Goal: Information Seeking & Learning: Learn about a topic

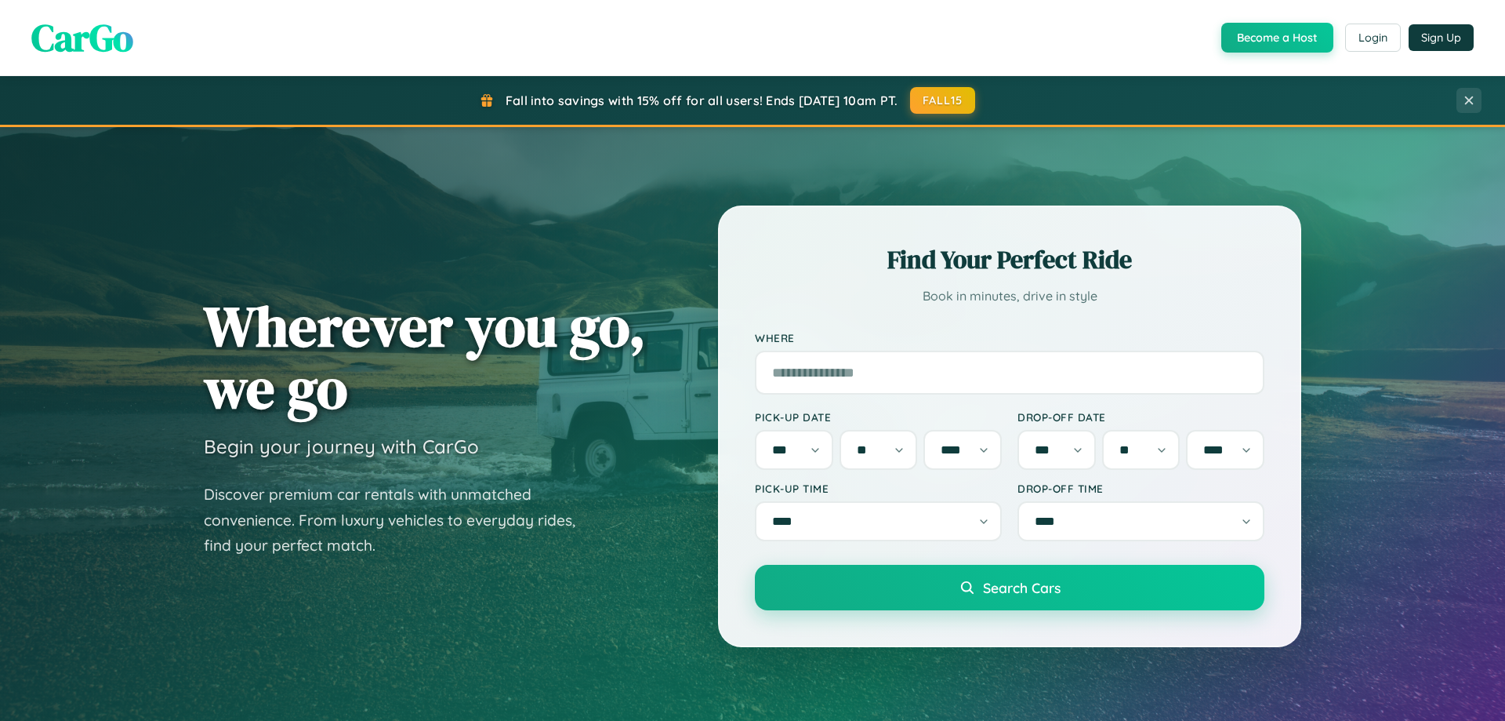
select select "*"
select select "**"
select select "****"
select select "*"
select select "**"
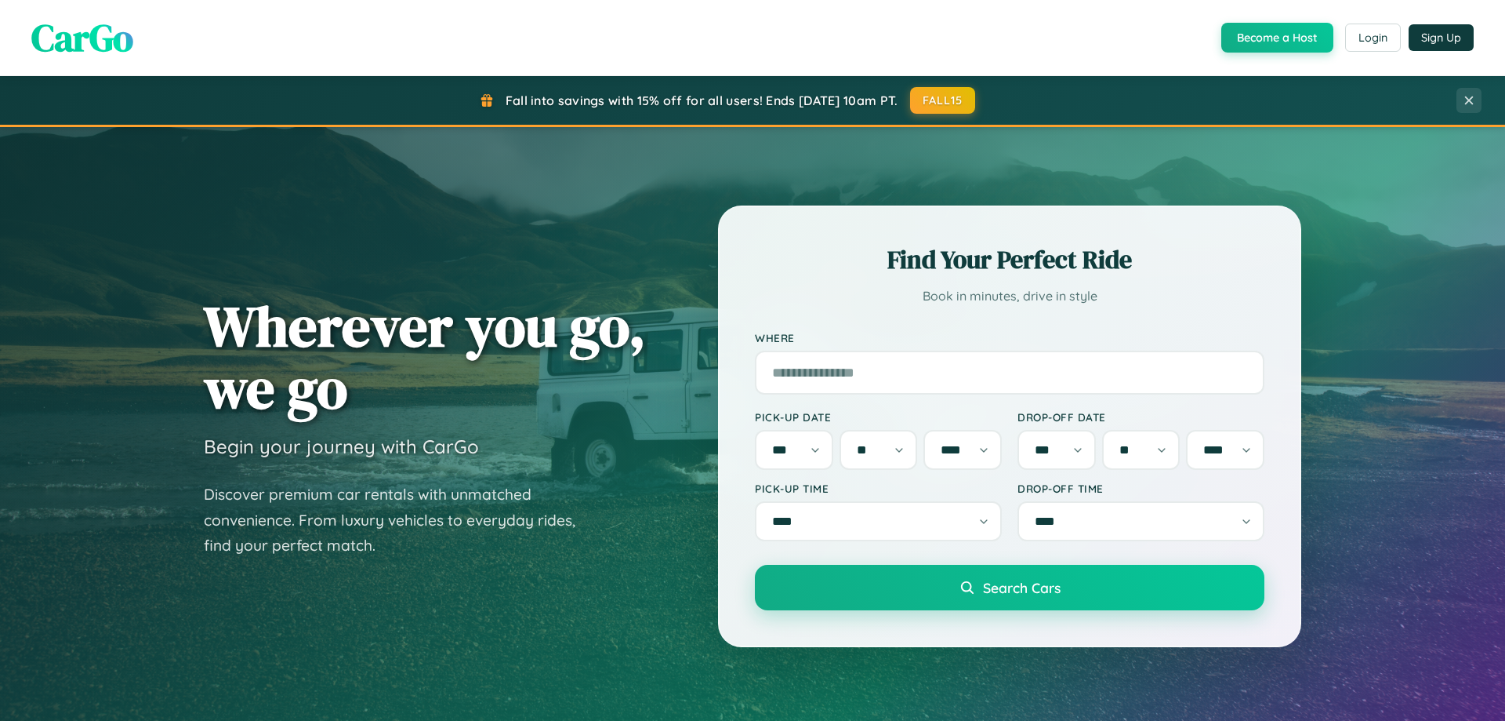
select select "****"
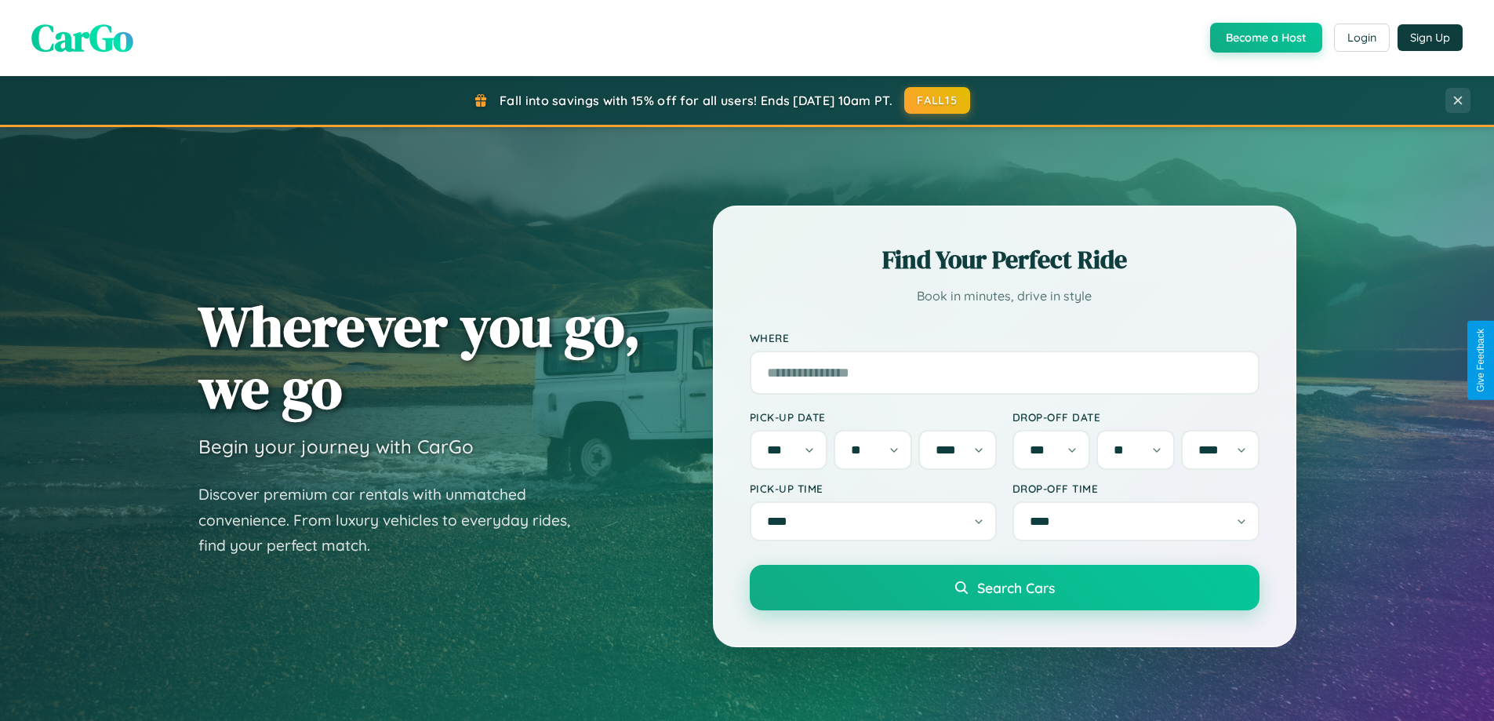
scroll to position [2862, 0]
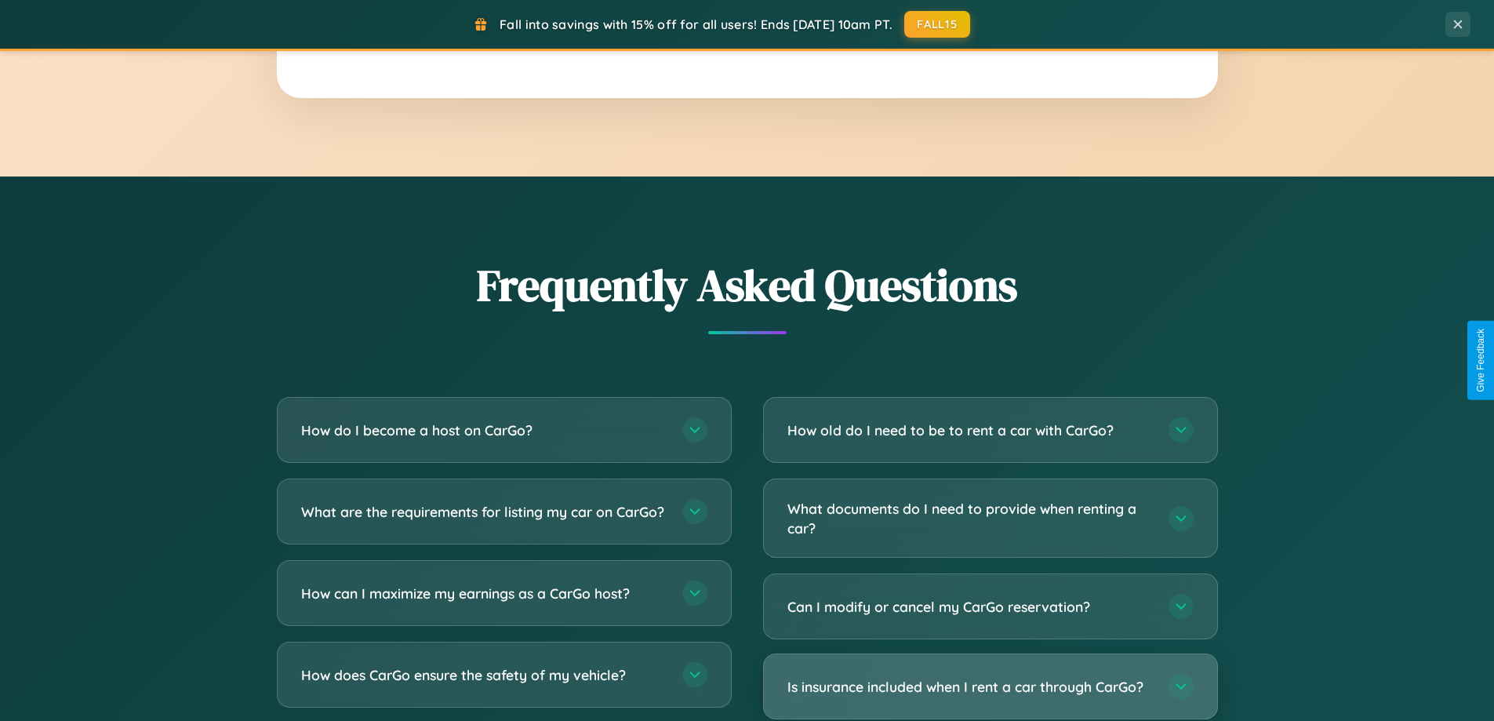
click at [989, 687] on h3 "Is insurance included when I rent a car through CarGo?" at bounding box center [969, 687] width 365 height 20
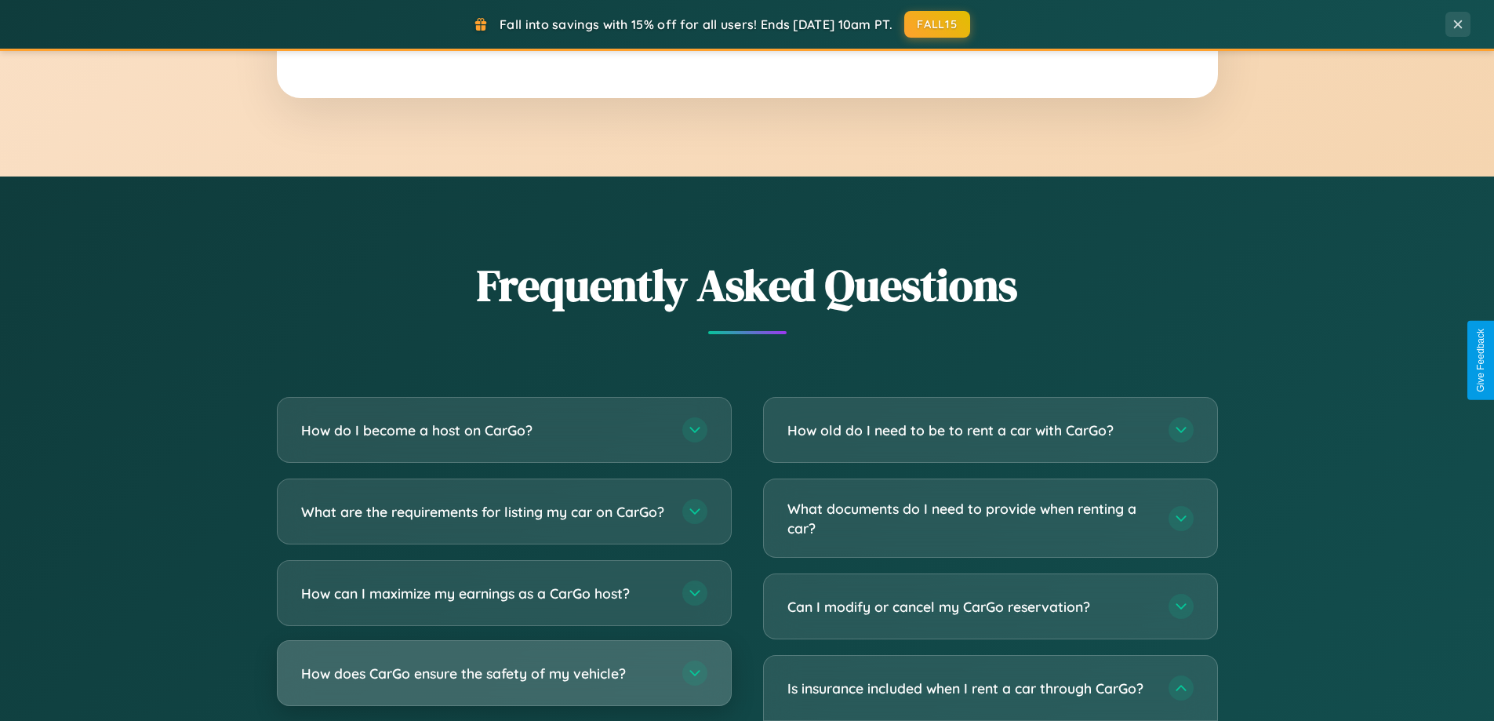
click at [503, 683] on h3 "How does CarGo ensure the safety of my vehicle?" at bounding box center [483, 673] width 365 height 20
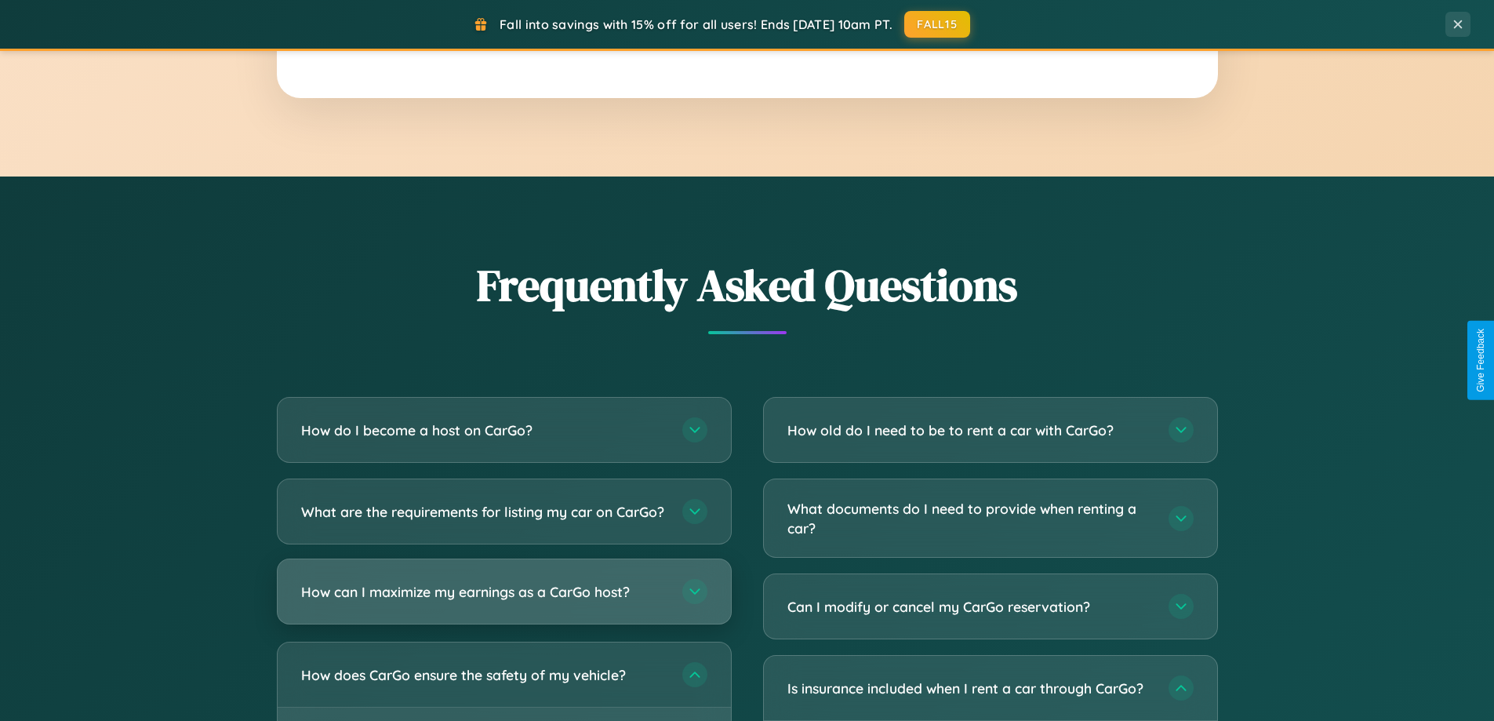
click at [503, 601] on h3 "How can I maximize my earnings as a CarGo host?" at bounding box center [483, 592] width 365 height 20
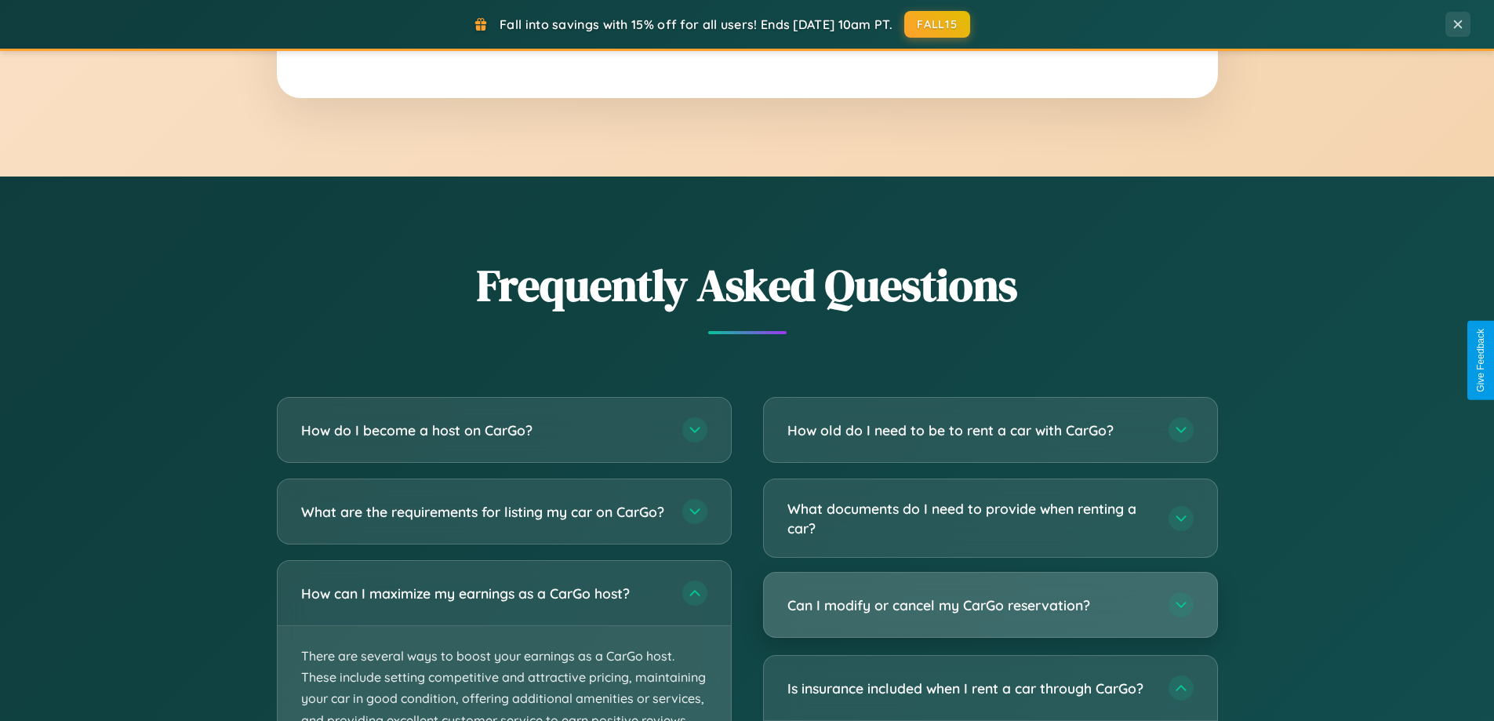
click at [989, 606] on h3 "Can I modify or cancel my CarGo reservation?" at bounding box center [969, 605] width 365 height 20
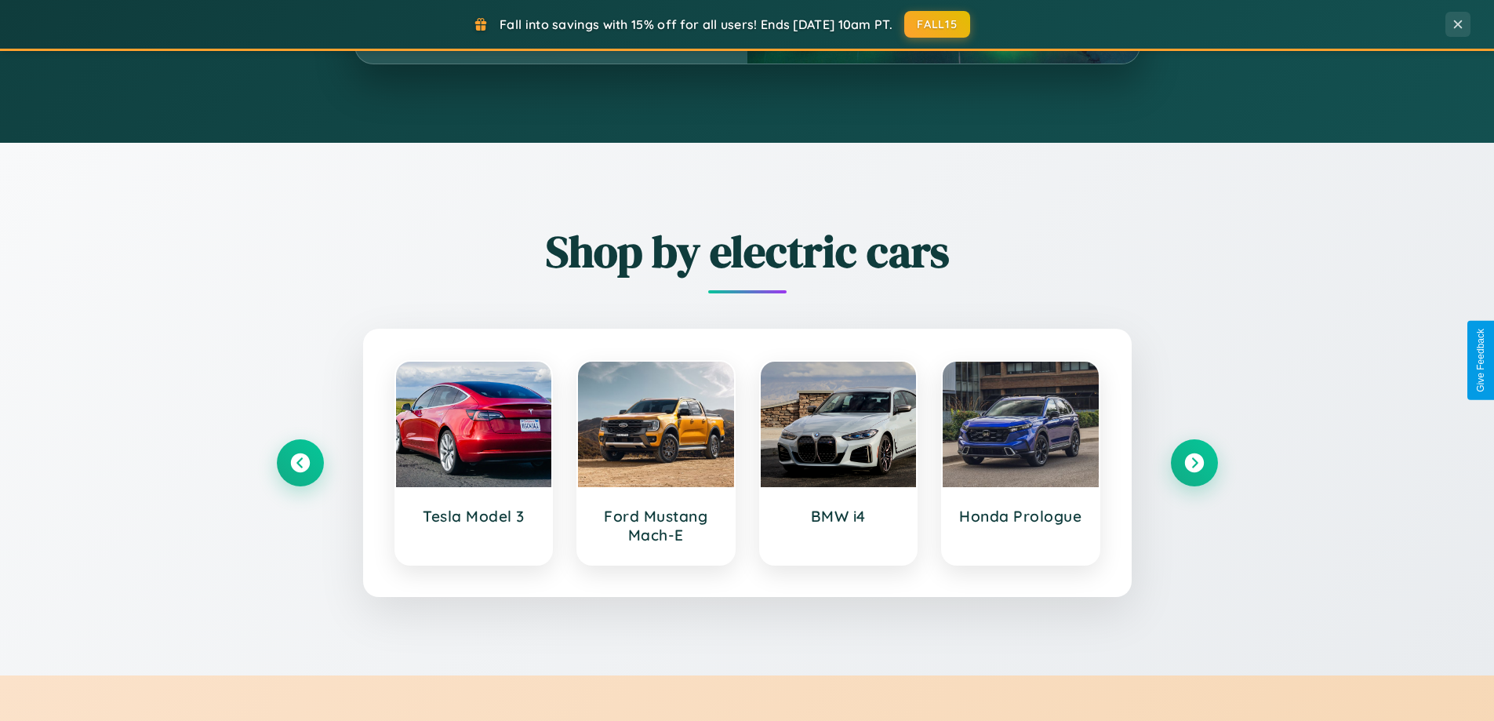
scroll to position [676, 0]
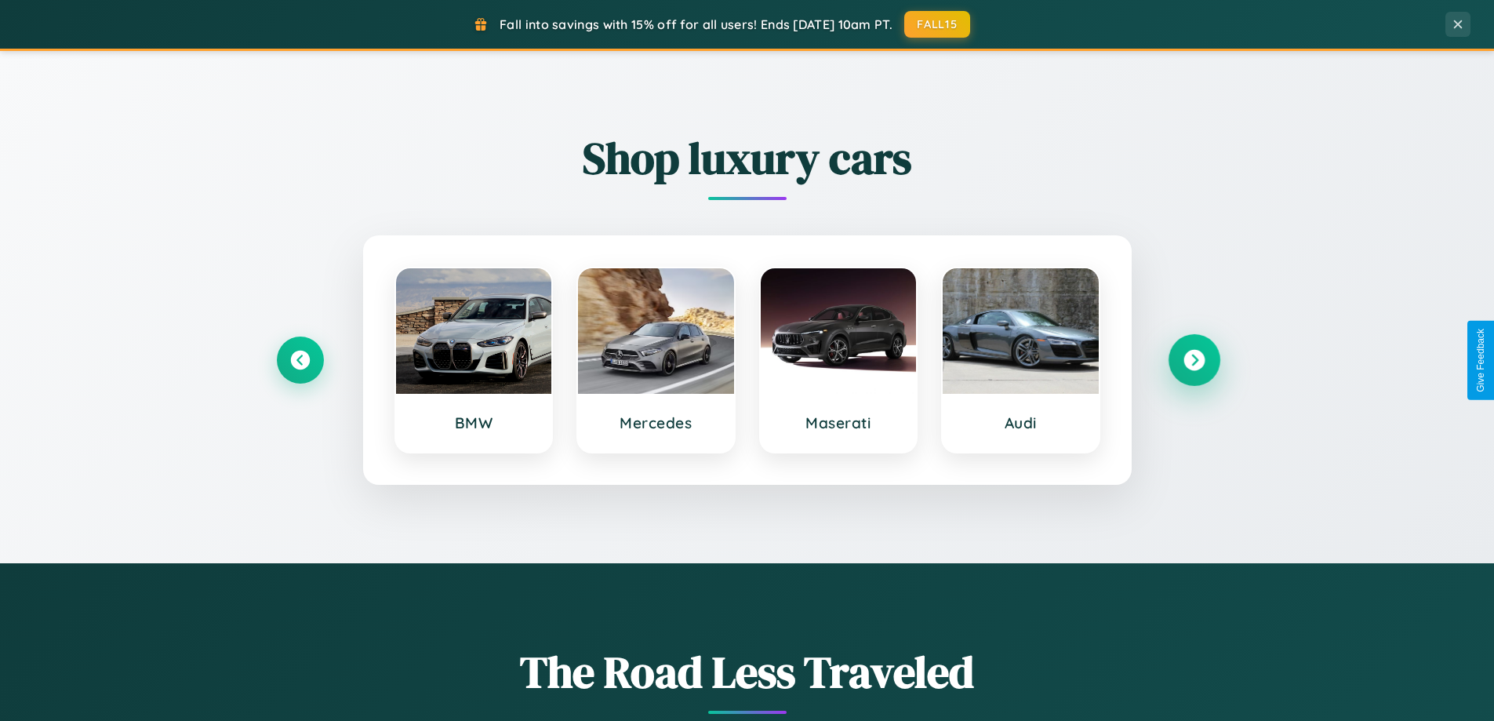
click at [1193, 360] on icon at bounding box center [1193, 360] width 21 height 21
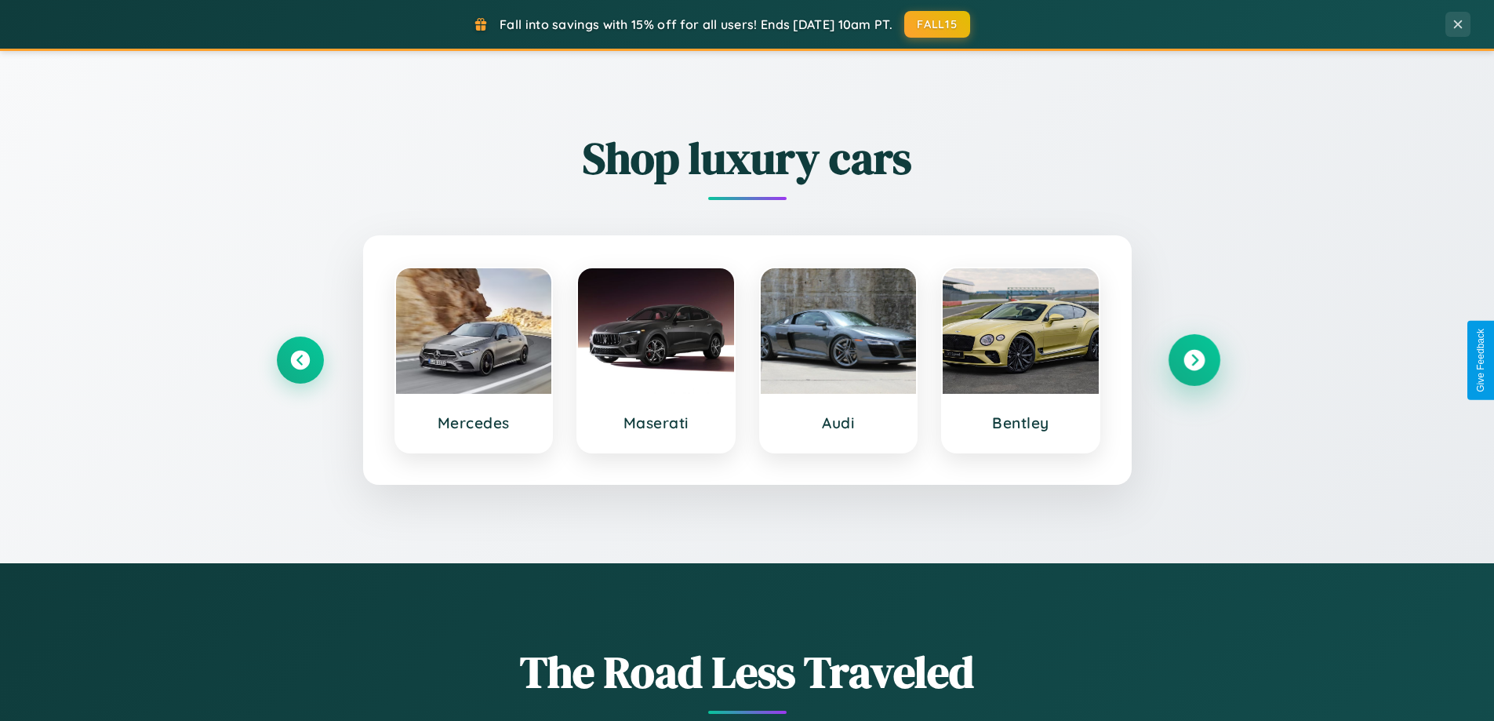
click at [1193, 360] on icon at bounding box center [1193, 360] width 21 height 21
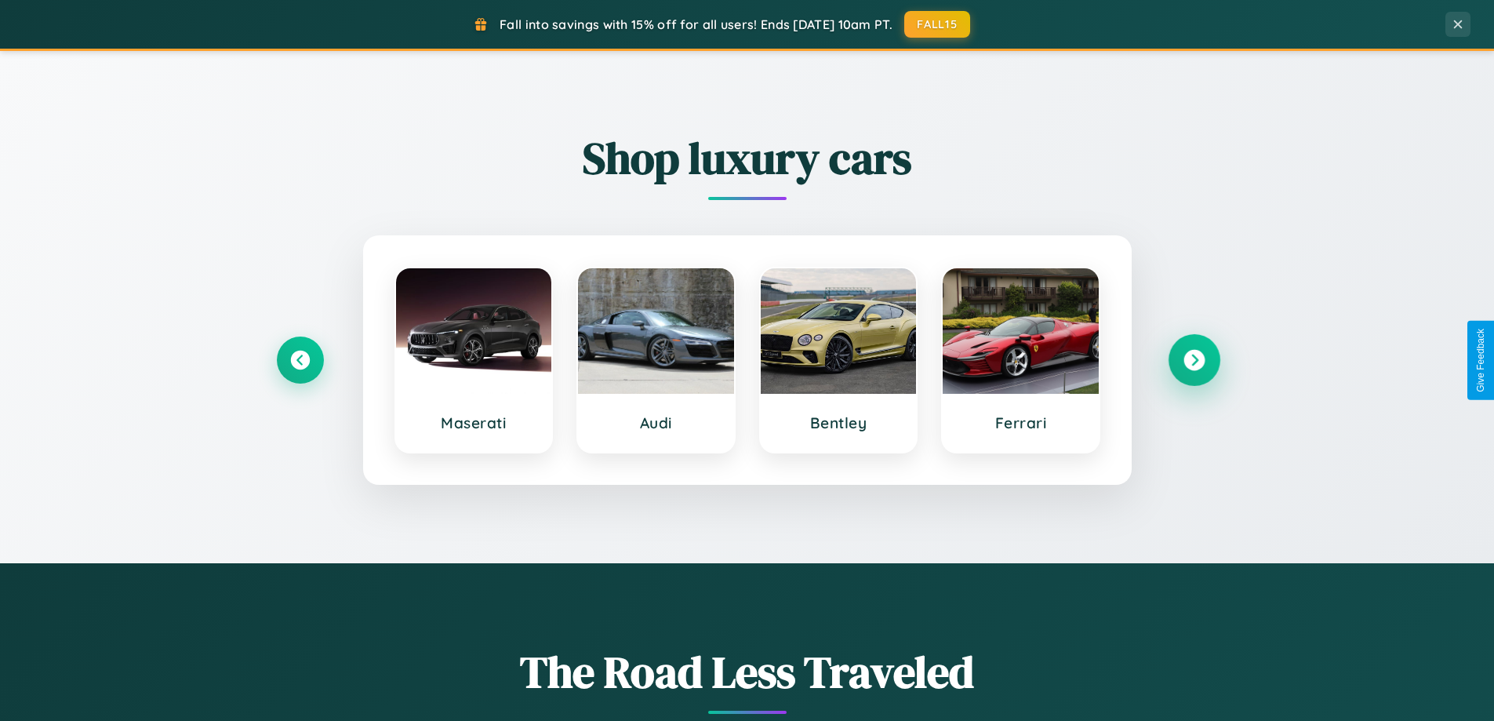
click at [1193, 360] on icon at bounding box center [1193, 360] width 21 height 21
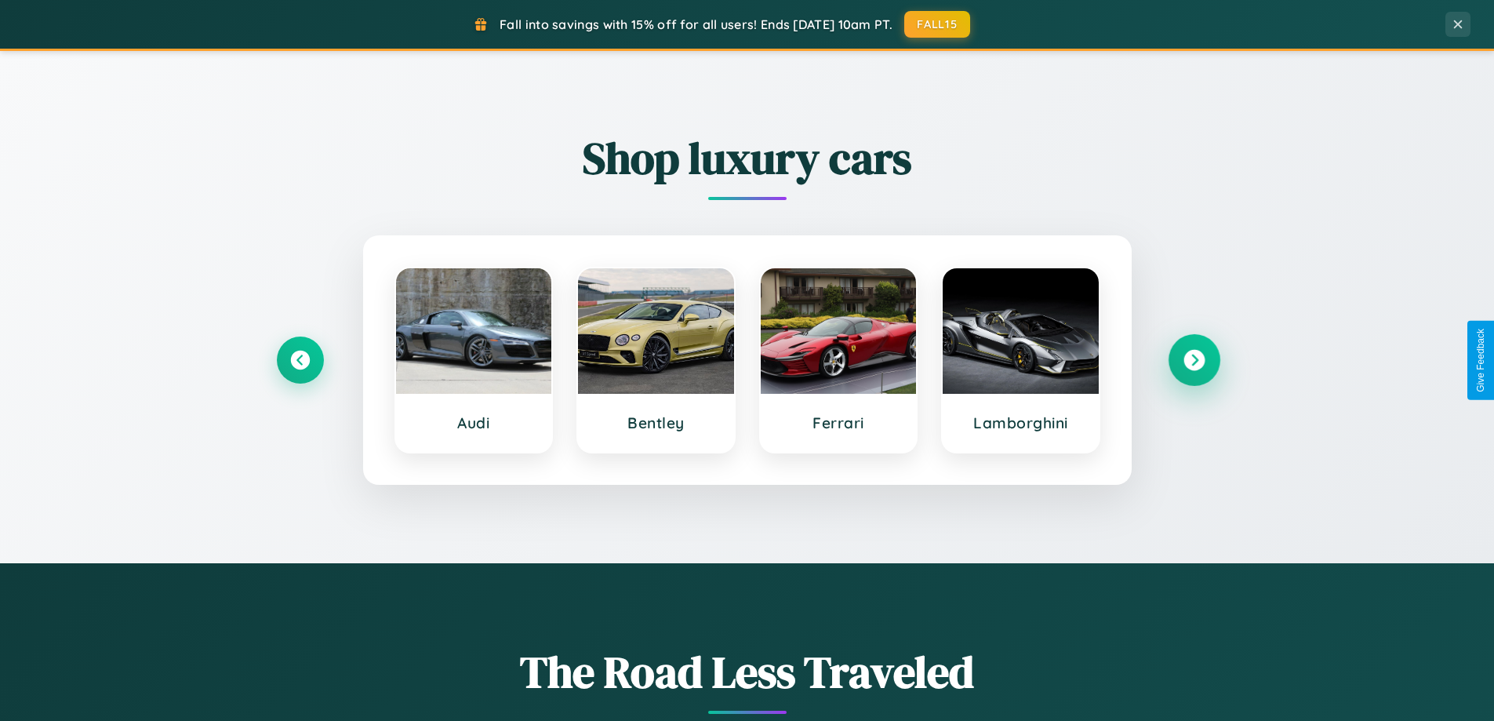
scroll to position [2538, 0]
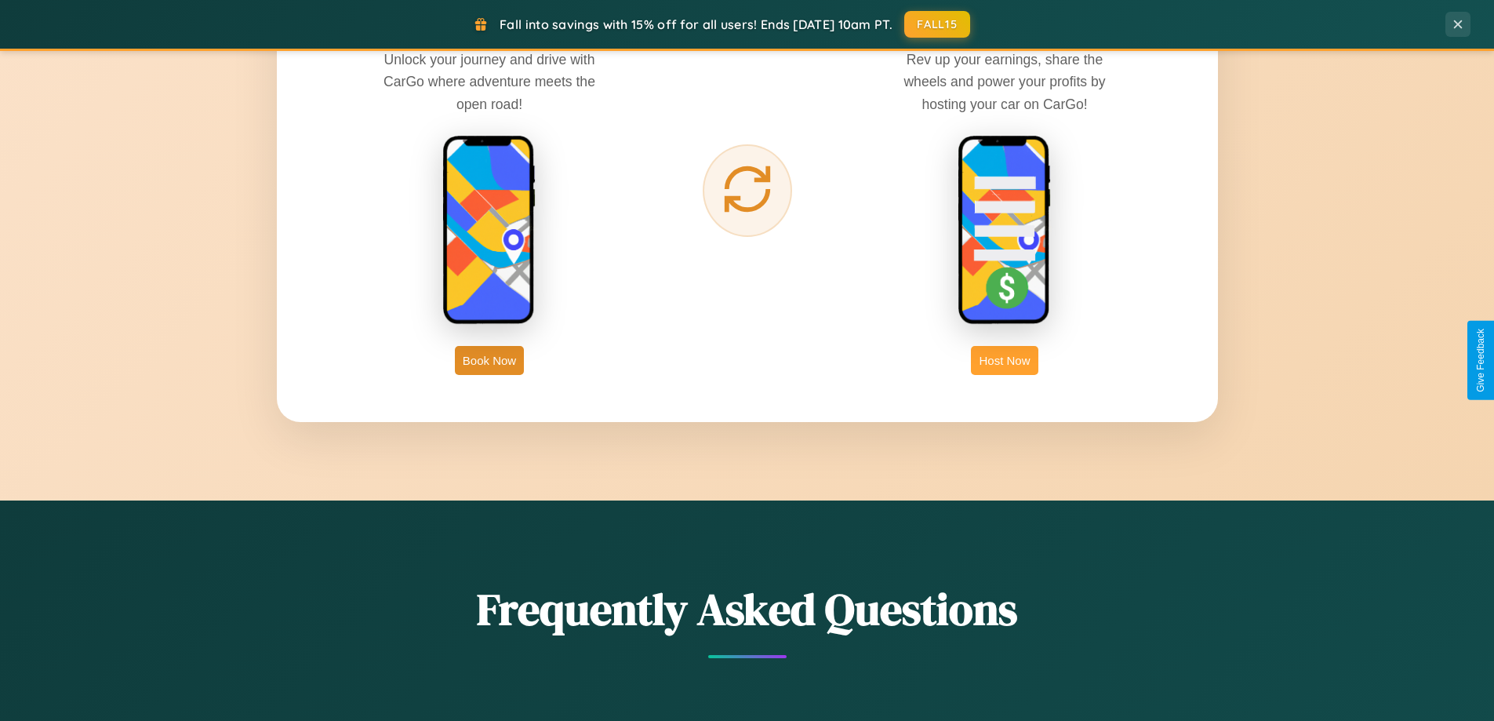
click at [1004, 360] on button "Host Now" at bounding box center [1004, 360] width 67 height 29
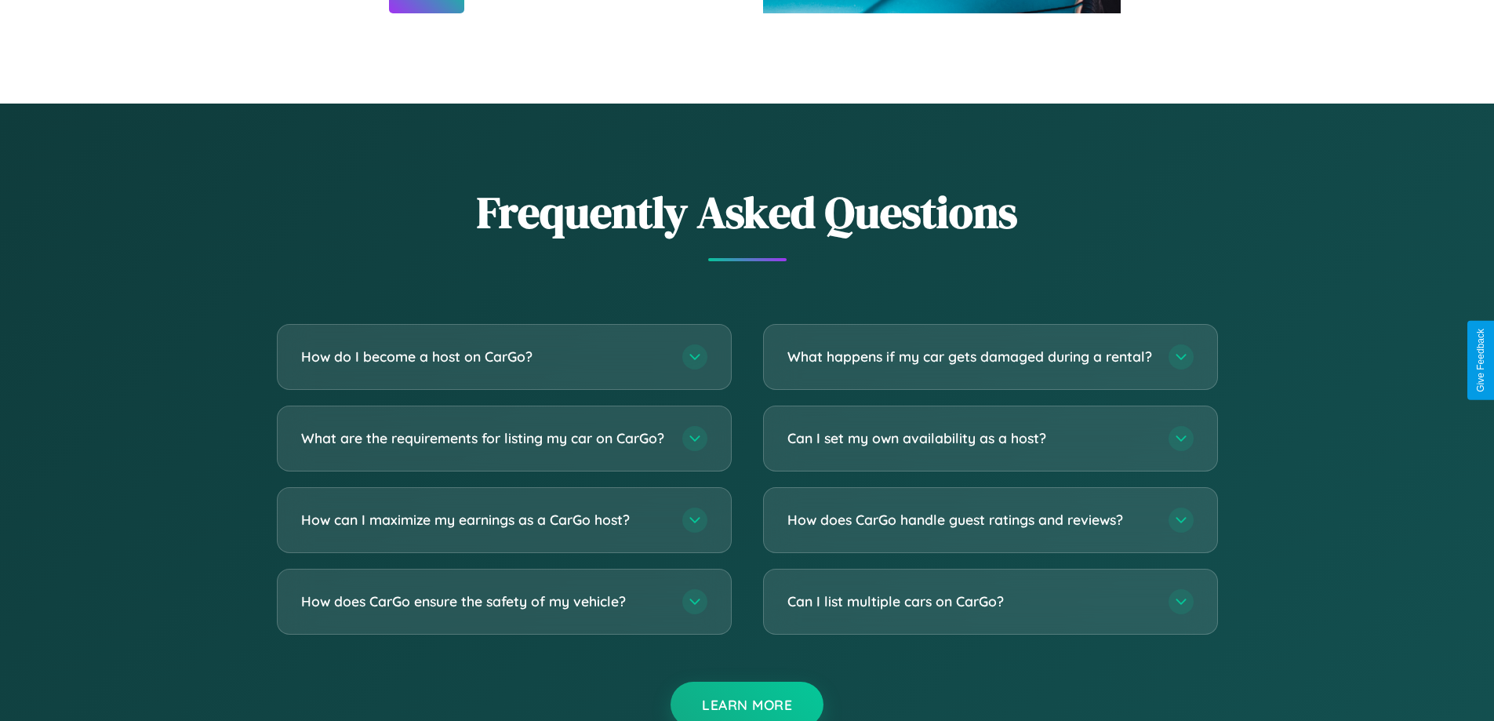
scroll to position [2119, 0]
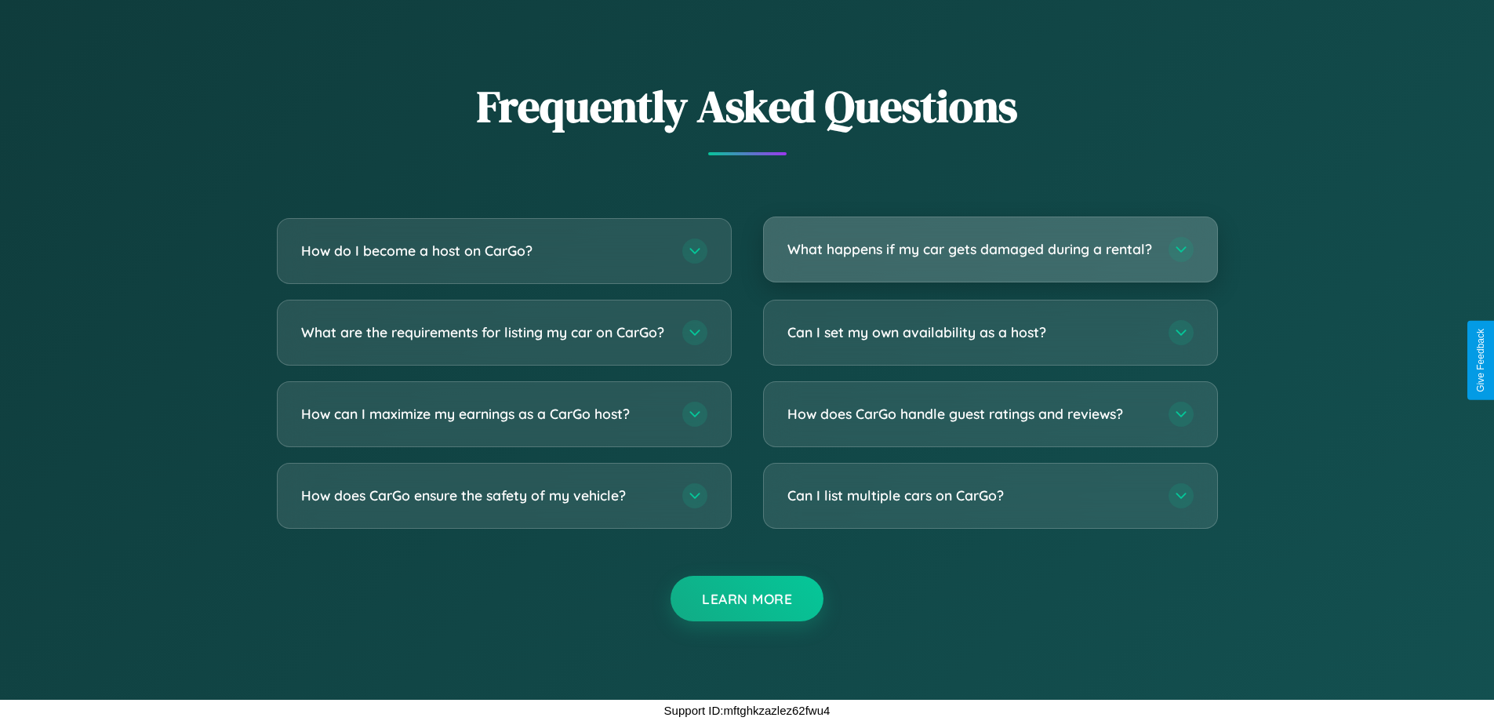
click at [989, 242] on h3 "What happens if my car gets damaged during a rental?" at bounding box center [969, 249] width 365 height 20
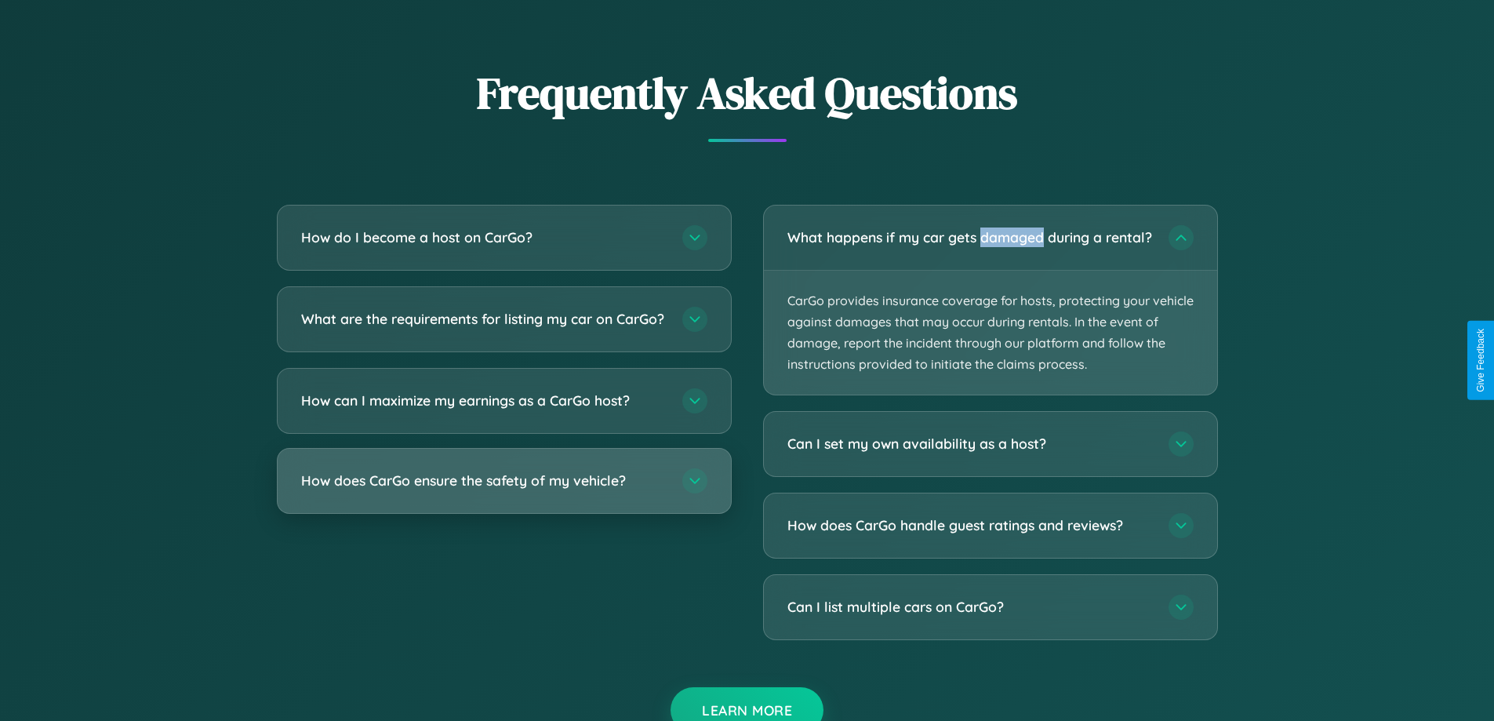
click at [503, 490] on h3 "How does CarGo ensure the safety of my vehicle?" at bounding box center [483, 480] width 365 height 20
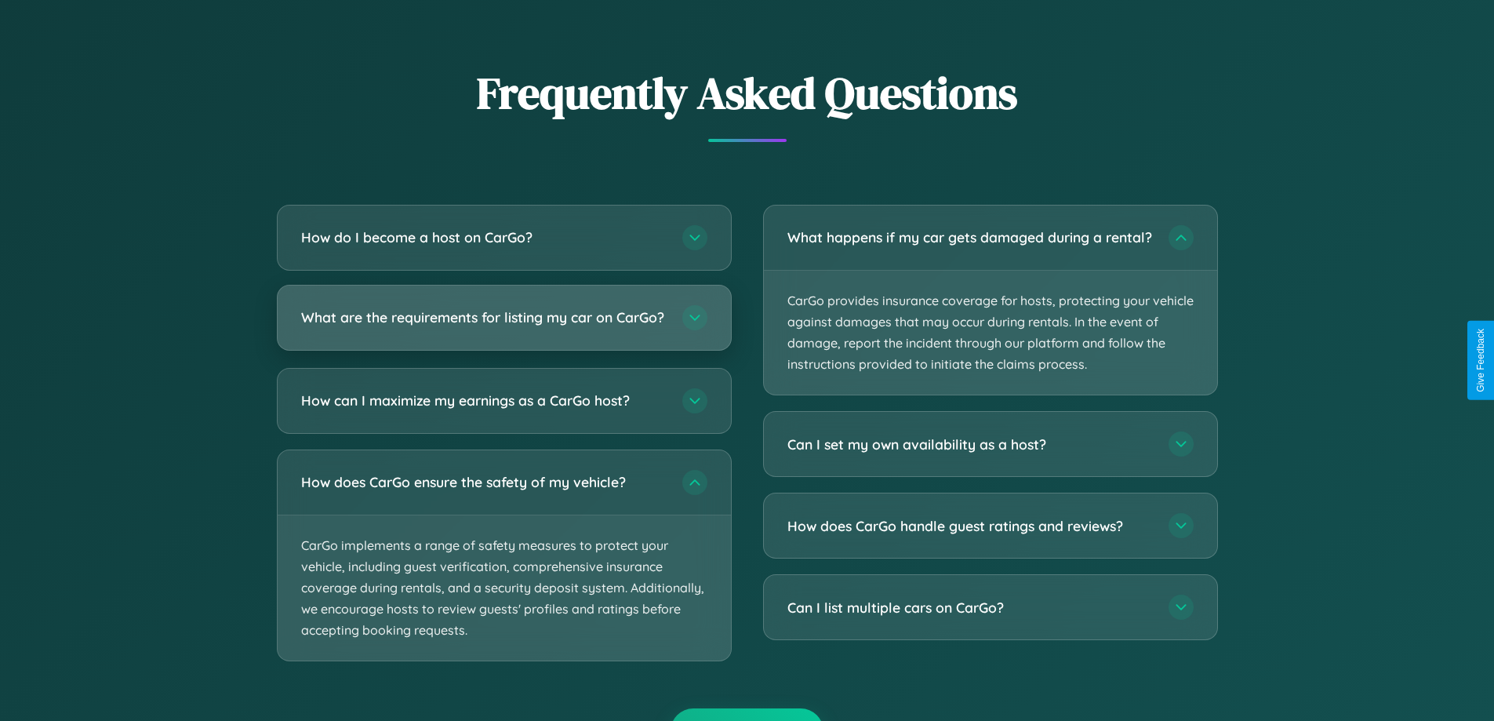
click at [503, 325] on h3 "What are the requirements for listing my car on CarGo?" at bounding box center [483, 317] width 365 height 20
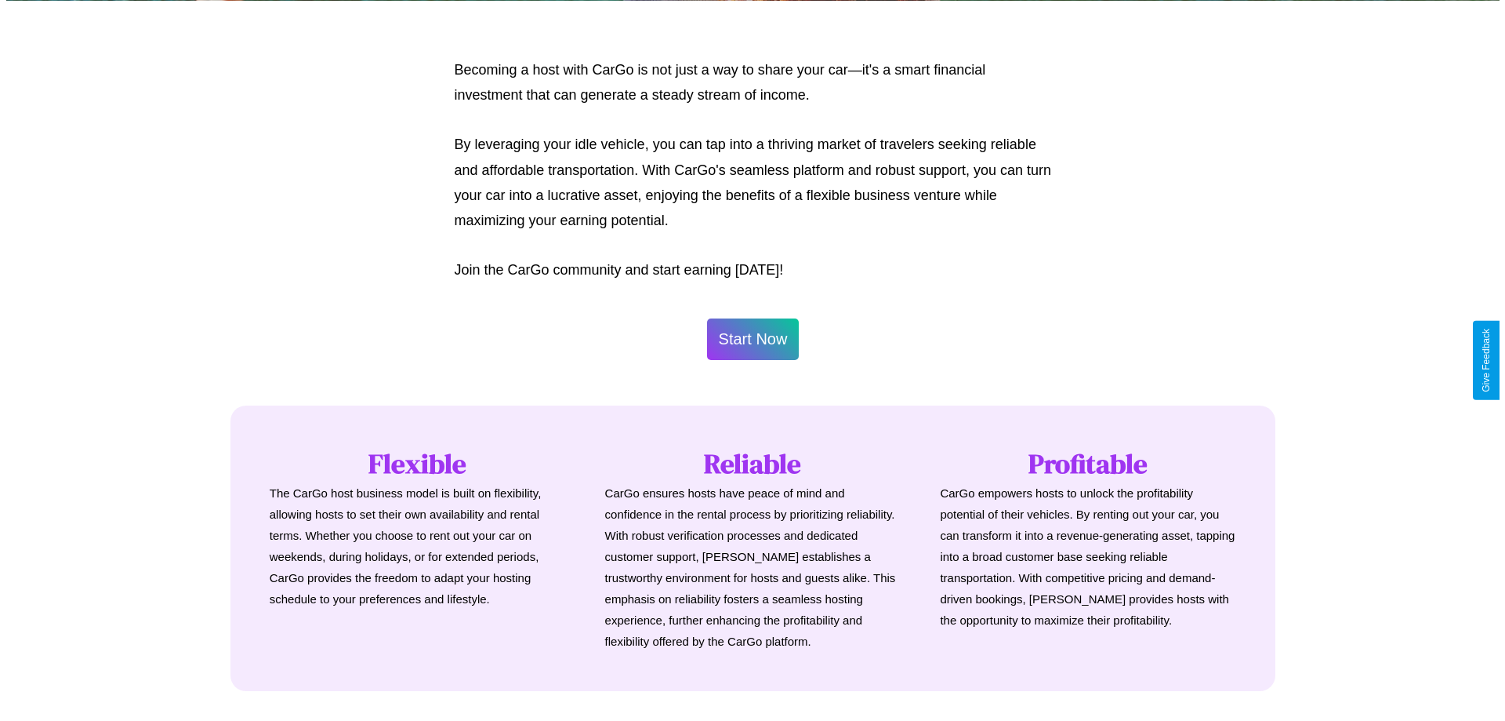
scroll to position [757, 0]
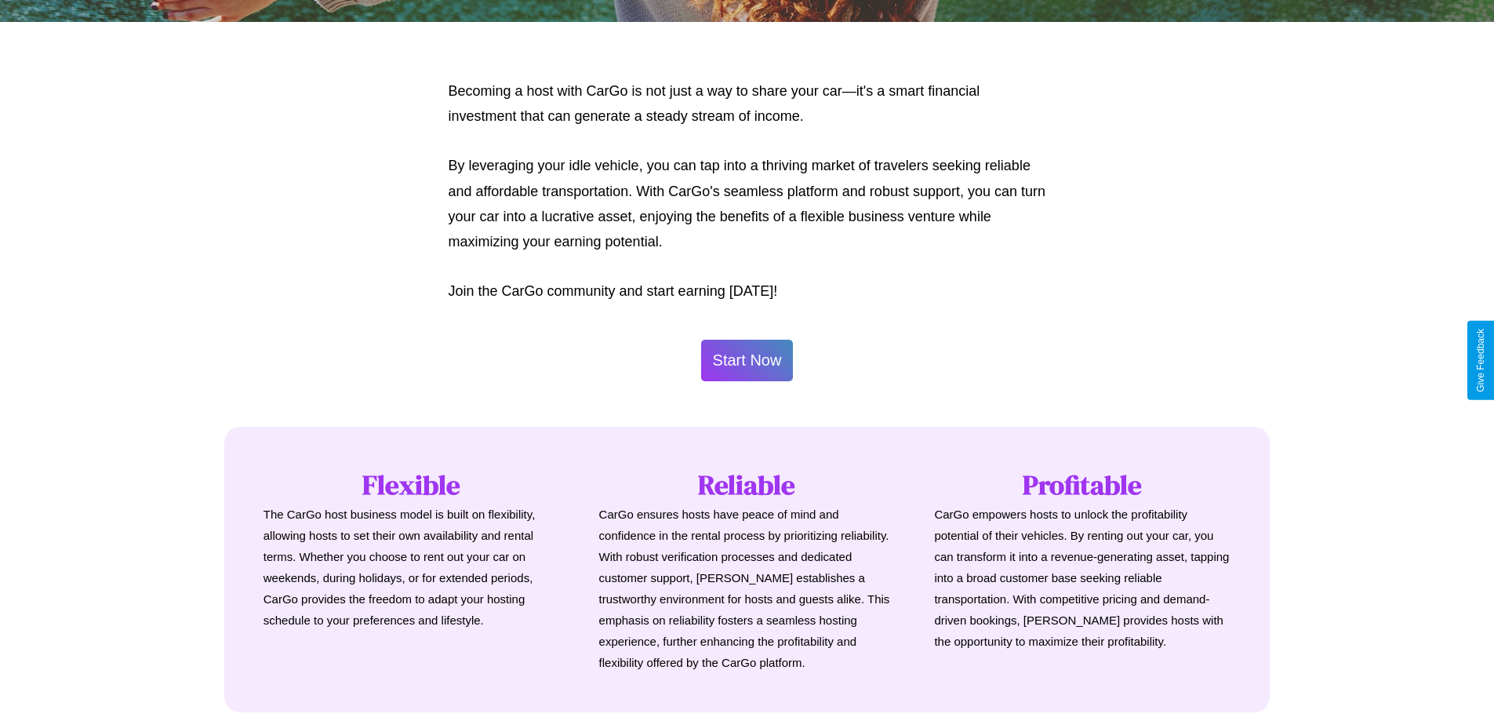
click at [746, 360] on button "Start Now" at bounding box center [747, 360] width 93 height 42
